Goal: Download file/media

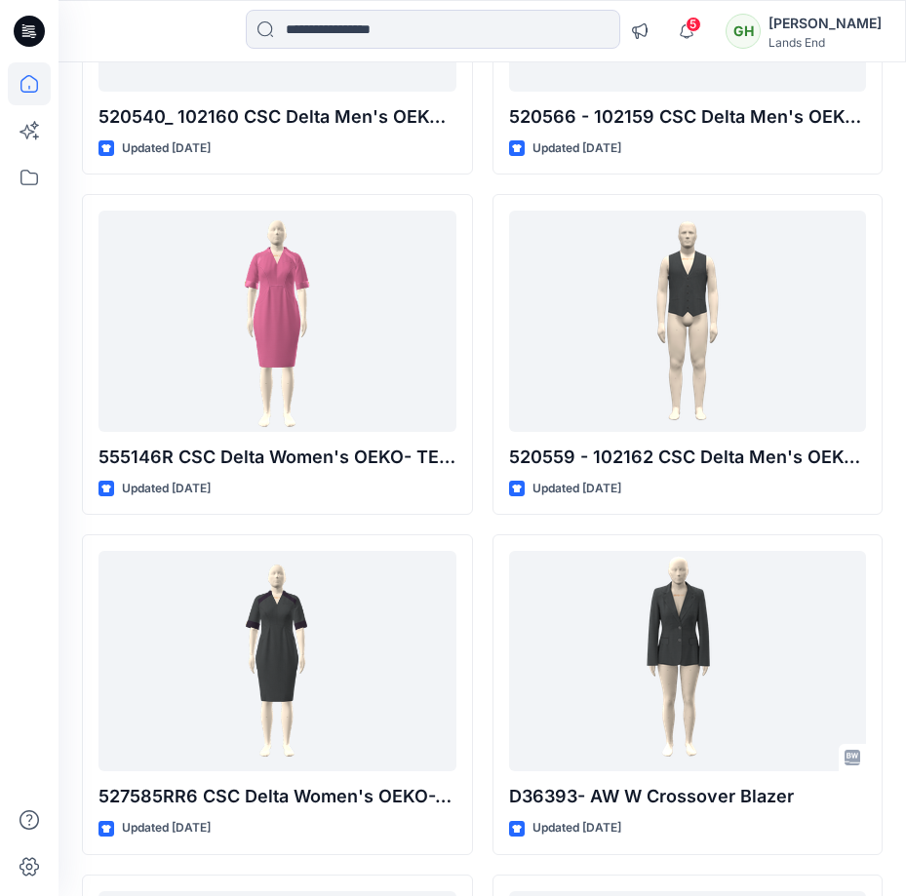
scroll to position [10632, 0]
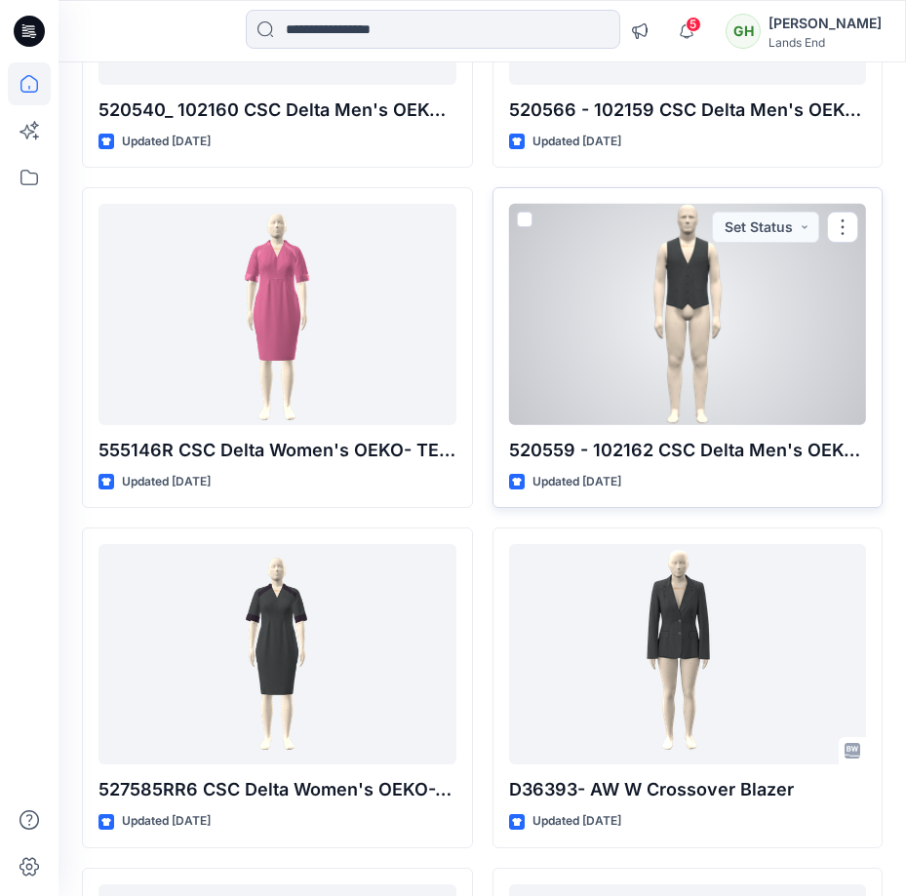
click at [763, 286] on div at bounding box center [688, 314] width 358 height 220
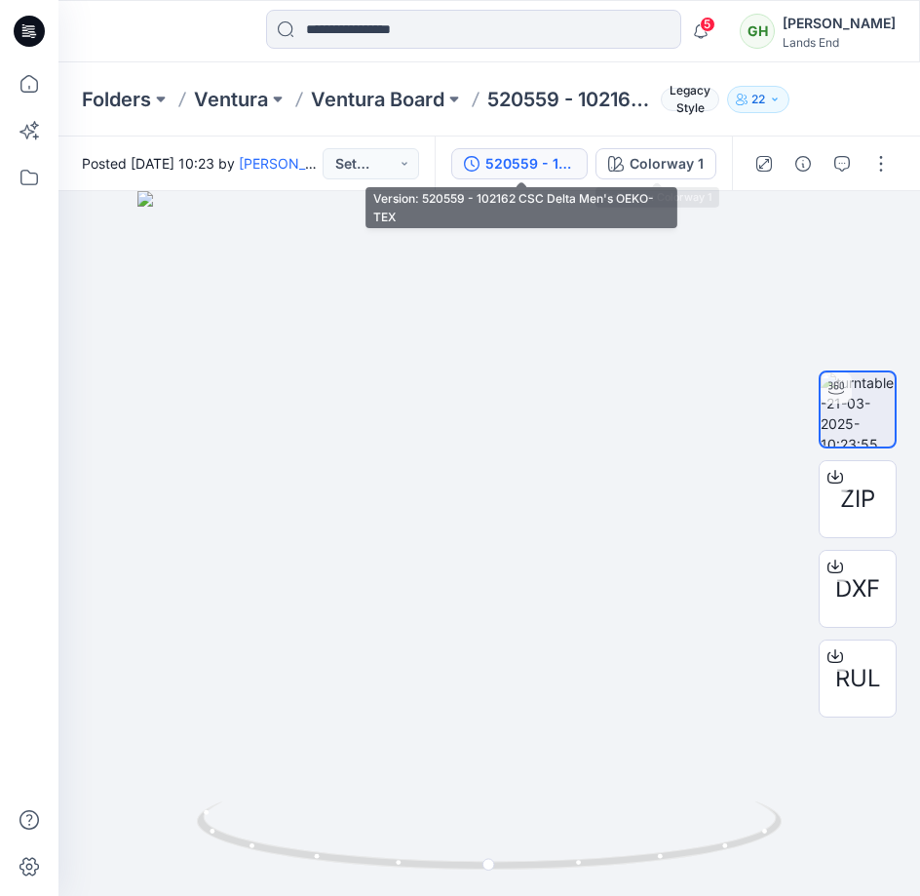
click at [522, 173] on div "520559 - 102162 CSC Delta Men's OEKO-TEX" at bounding box center [531, 163] width 90 height 21
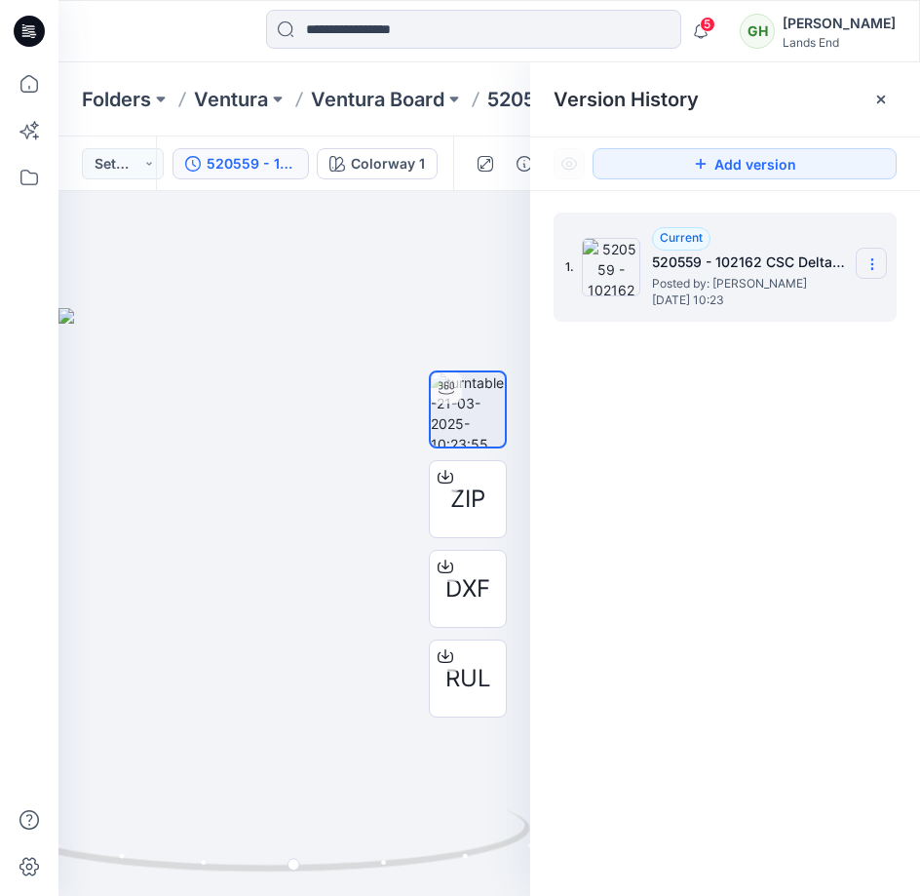
click at [872, 272] on icon at bounding box center [873, 264] width 16 height 16
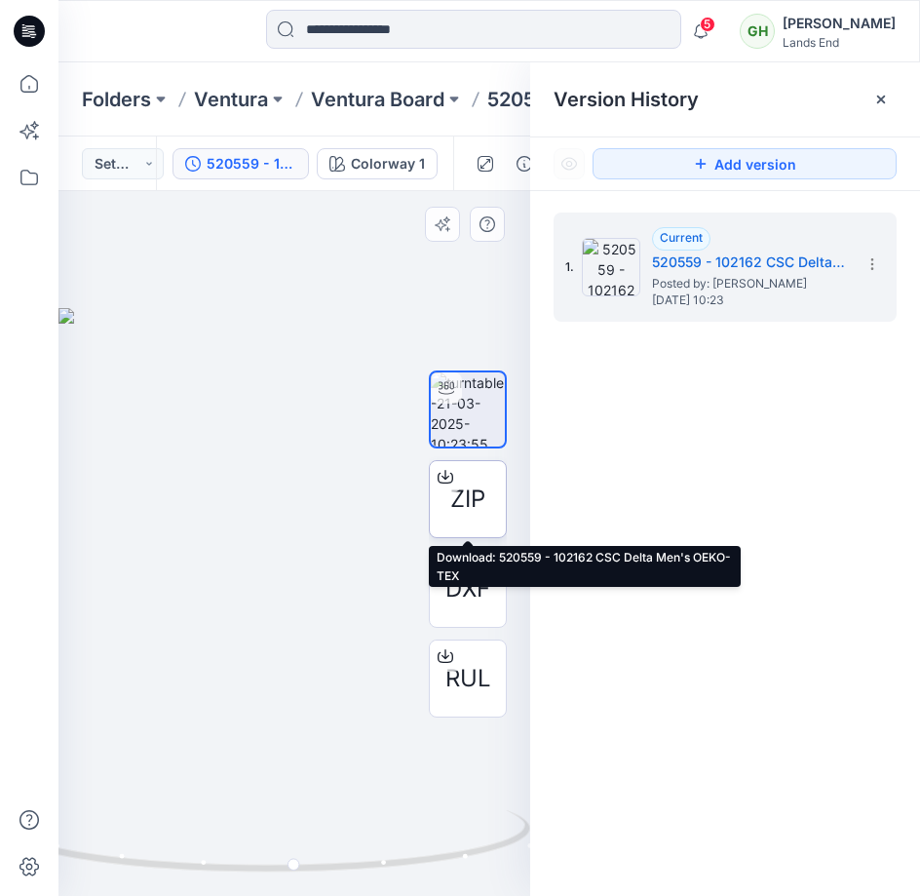
click at [486, 506] on span "ZIP" at bounding box center [467, 499] width 35 height 35
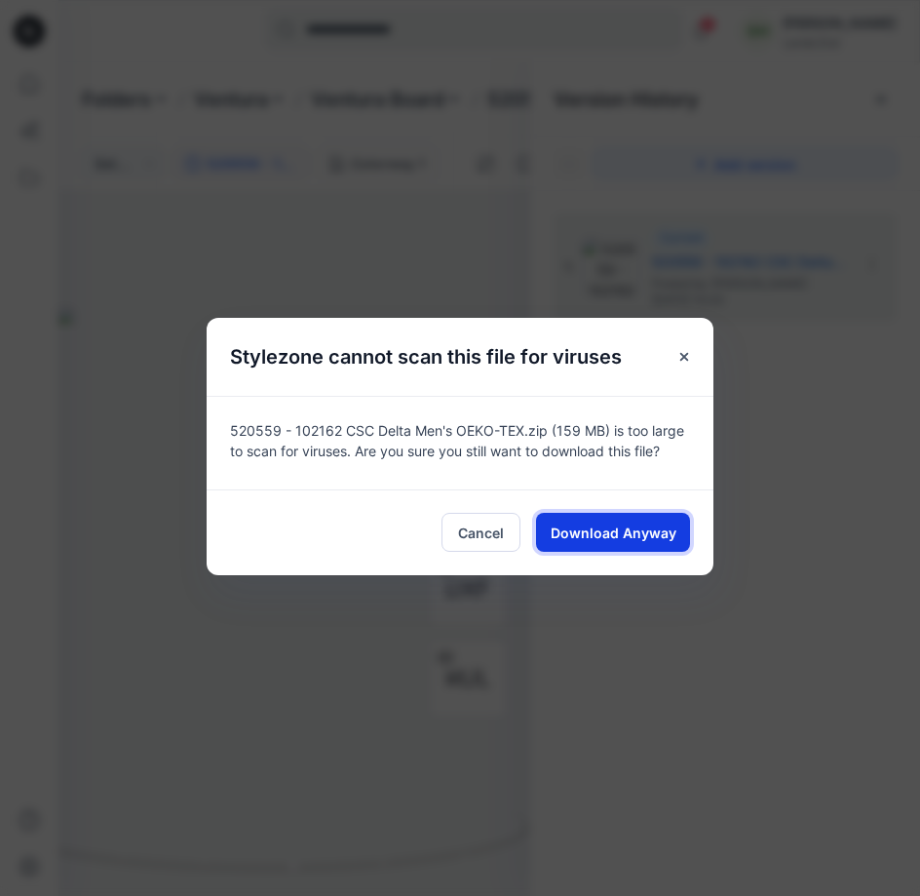
click at [566, 530] on span "Download Anyway" at bounding box center [614, 533] width 126 height 20
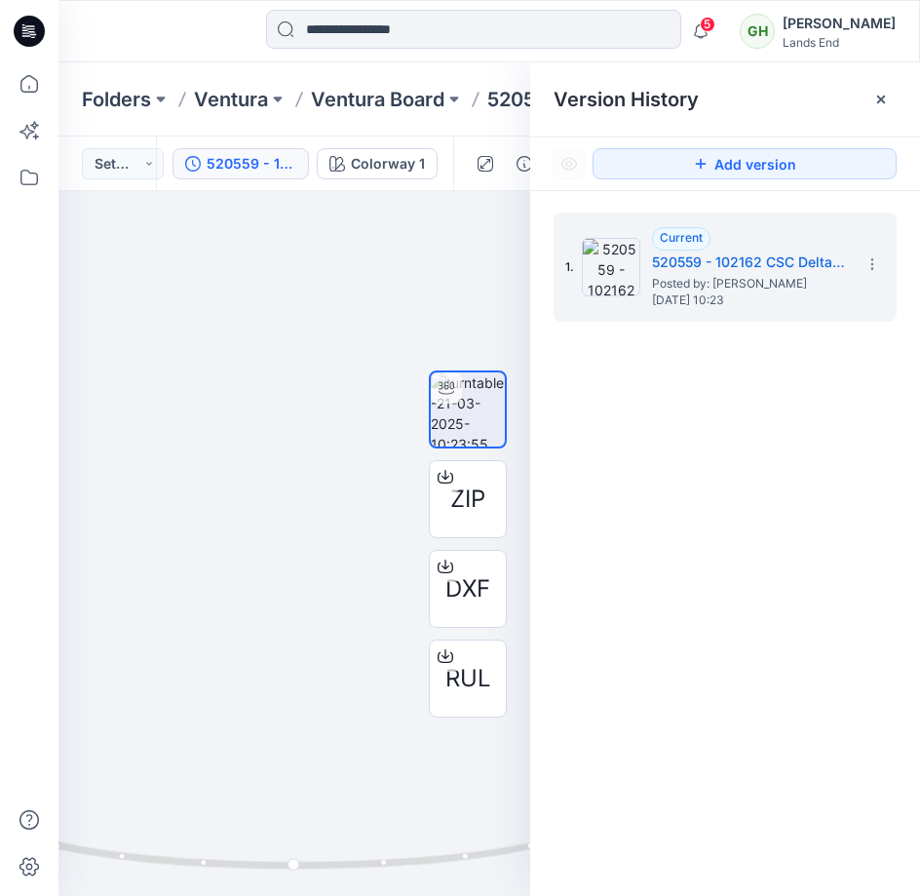
click at [727, 604] on div "1. Current 520559 - 102162 CSC Delta Men's OEKO-TEX Posted by: [PERSON_NAME] [D…" at bounding box center [725, 557] width 390 height 733
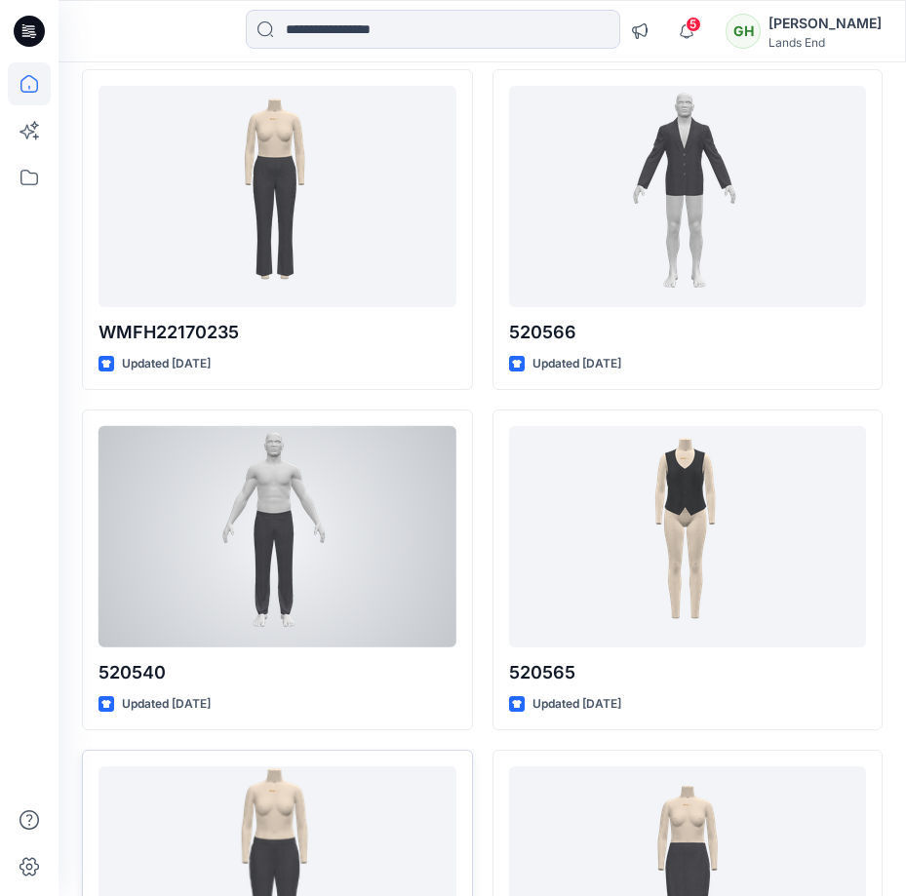
scroll to position [35898, 0]
